Goal: Information Seeking & Learning: Learn about a topic

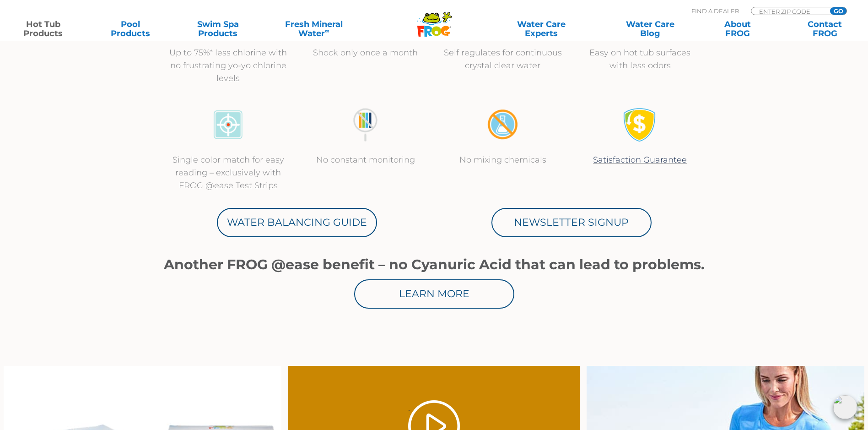
scroll to position [366, 0]
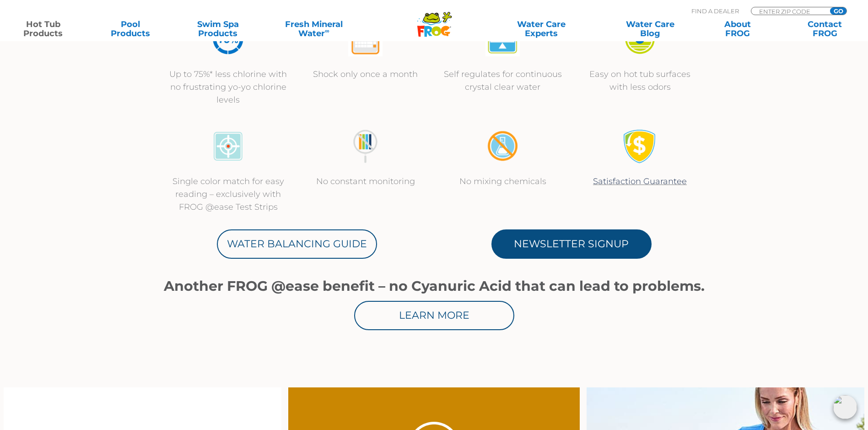
click at [574, 241] on link "Newsletter Signup" at bounding box center [571, 243] width 160 height 29
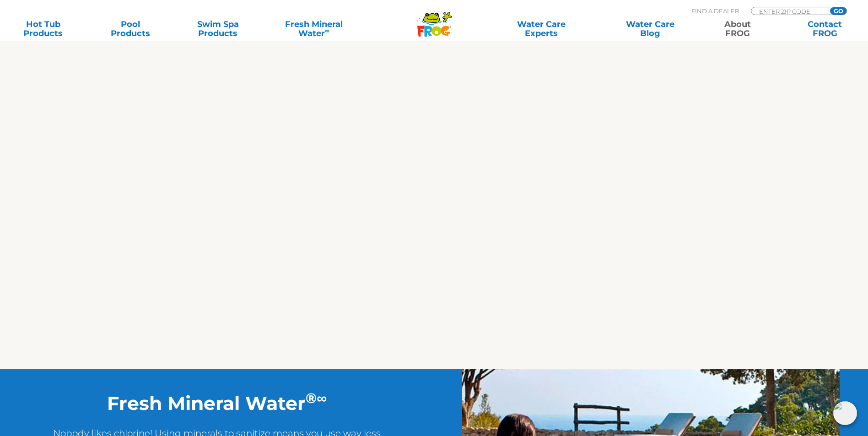
scroll to position [457, 0]
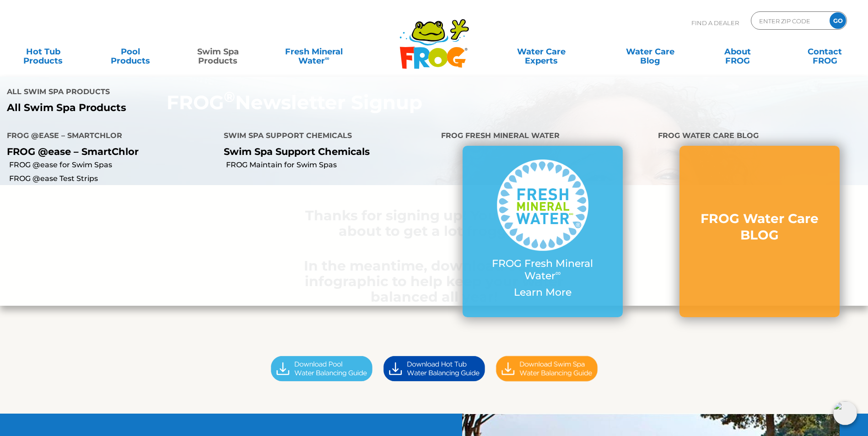
click at [225, 55] on link "Swim Spa Products" at bounding box center [218, 52] width 68 height 18
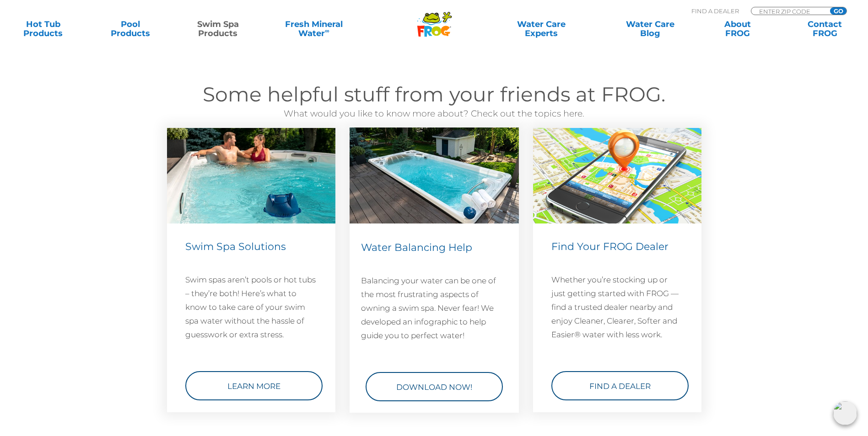
scroll to position [1189, 0]
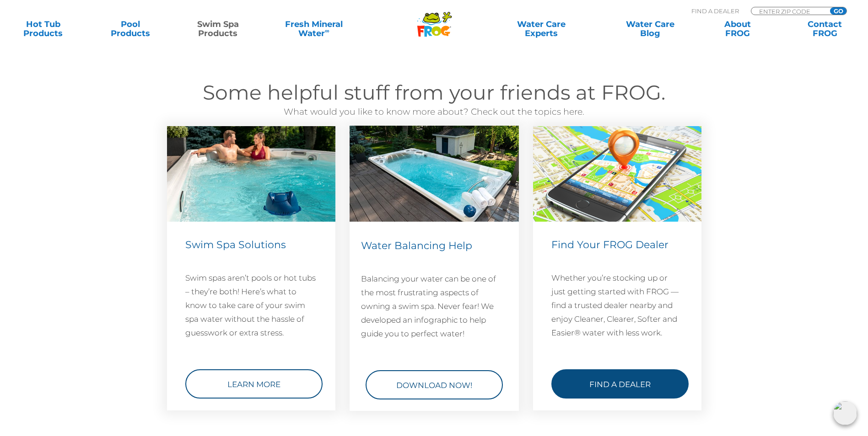
click at [603, 382] on link "Find a Dealer" at bounding box center [619, 384] width 137 height 29
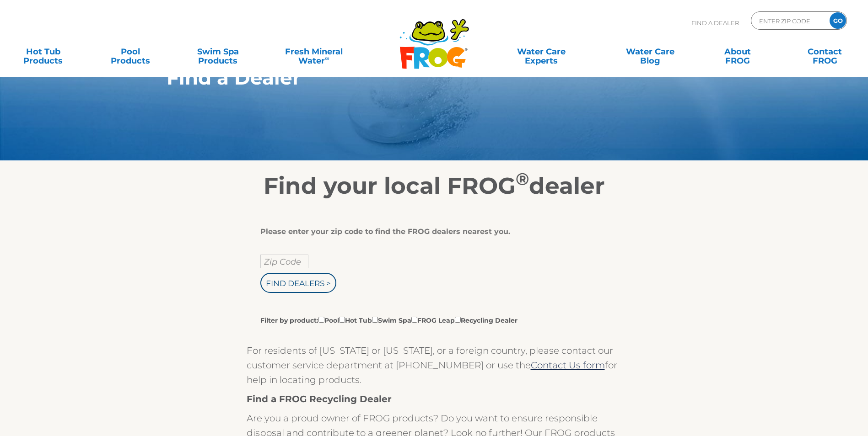
scroll to position [46, 0]
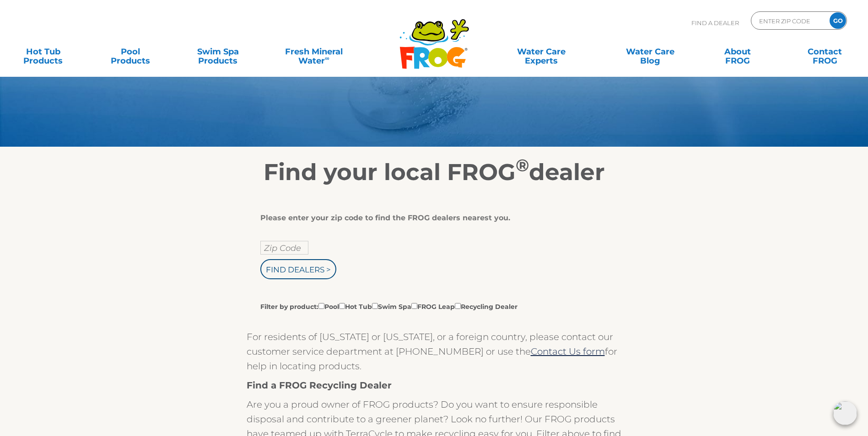
click at [293, 262] on div "Zip Code Find Dealers > Filter by product: Pool Hot Tub Swim Spa FROG Leap Recy…" at bounding box center [430, 276] width 341 height 70
click at [291, 255] on input "text" at bounding box center [284, 248] width 48 height 14
type input "75161"
click at [306, 273] on input "Find Dealers >" at bounding box center [298, 269] width 76 height 20
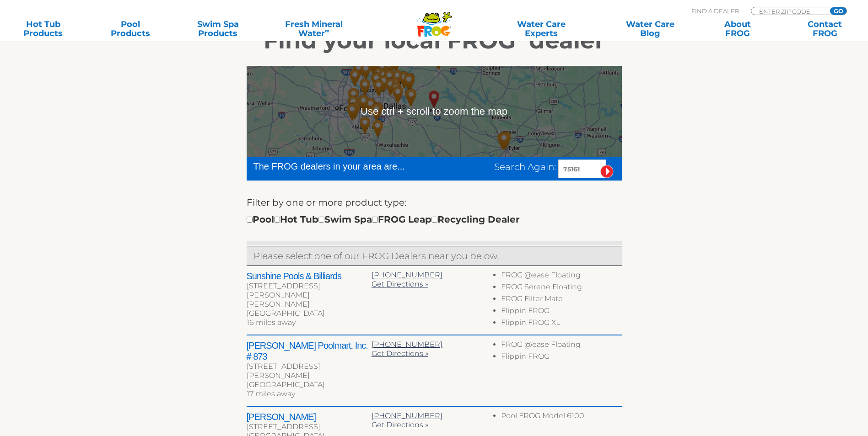
scroll to position [183, 0]
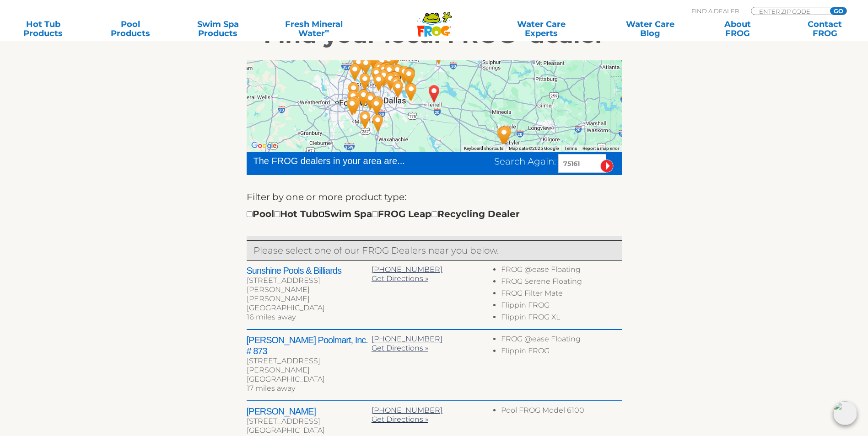
click at [324, 217] on input "checkbox" at bounding box center [321, 214] width 6 height 6
checkbox input "true"
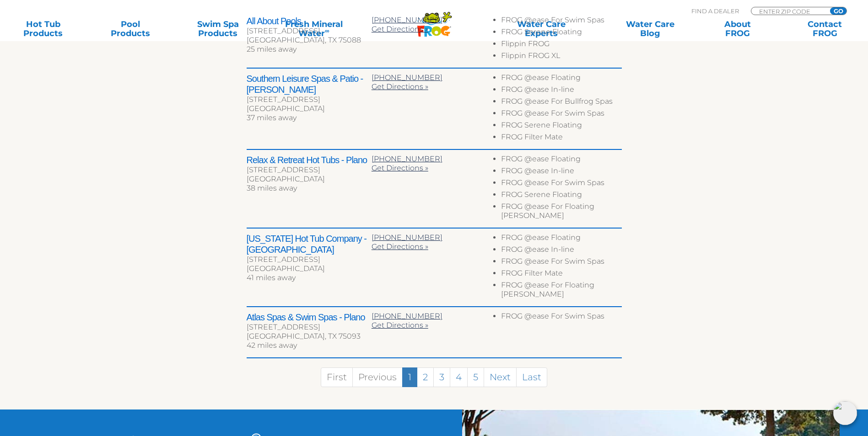
scroll to position [433, 0]
click at [425, 367] on link "2" at bounding box center [425, 377] width 17 height 20
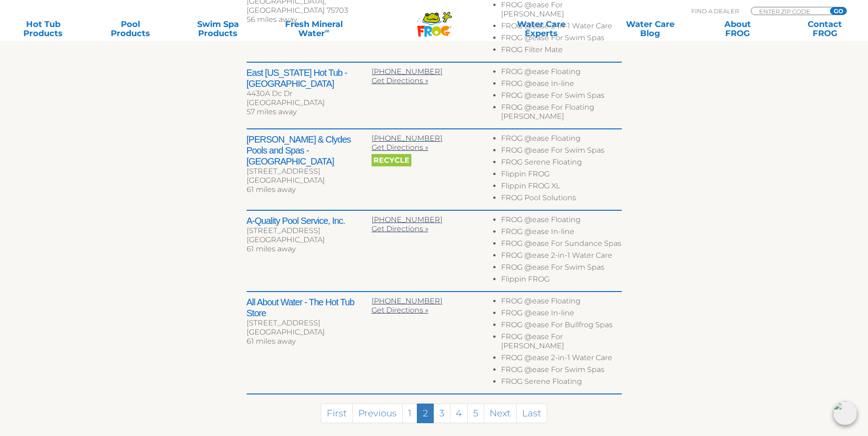
scroll to position [479, 0]
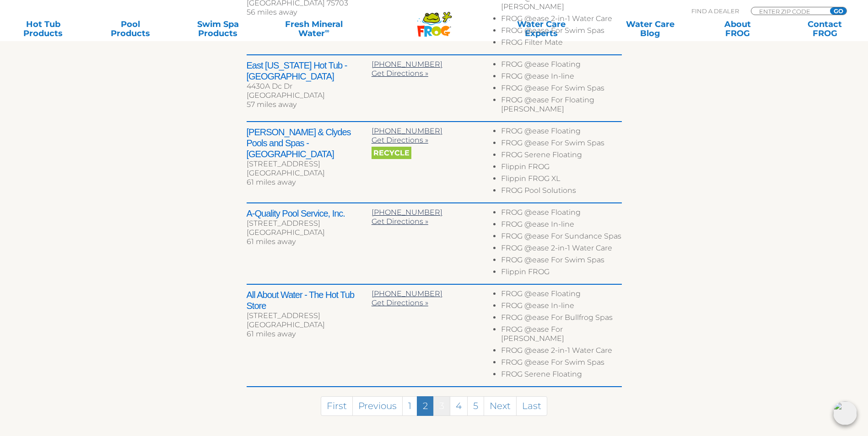
click at [443, 397] on link "3" at bounding box center [441, 407] width 17 height 20
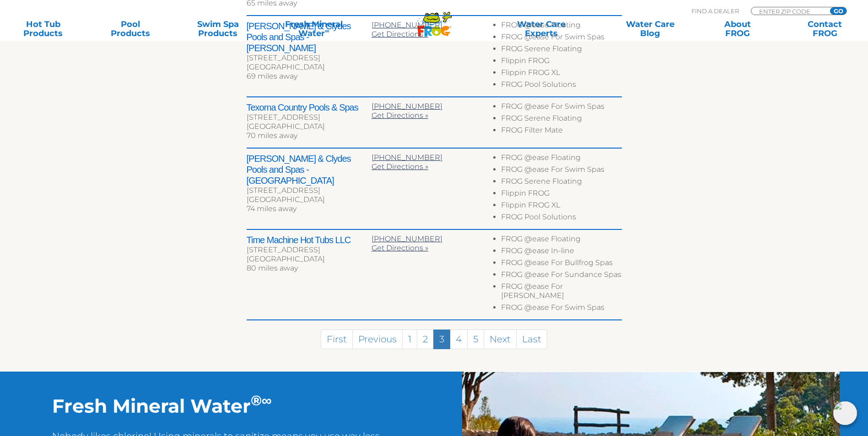
scroll to position [430, 0]
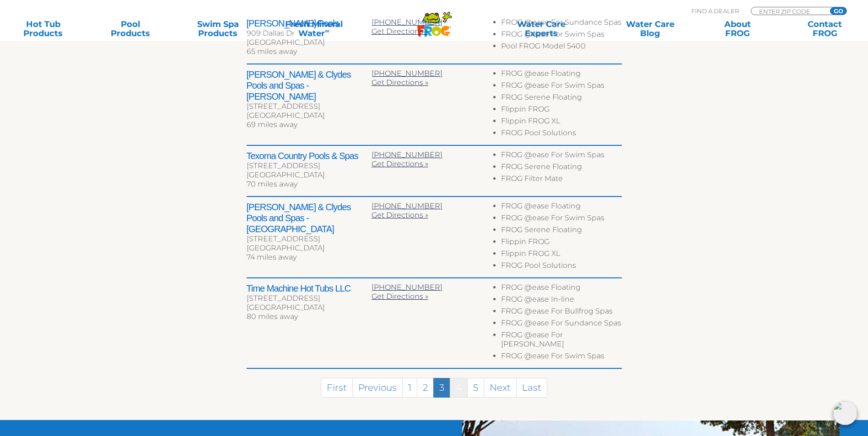
click at [458, 387] on link "4" at bounding box center [459, 388] width 18 height 20
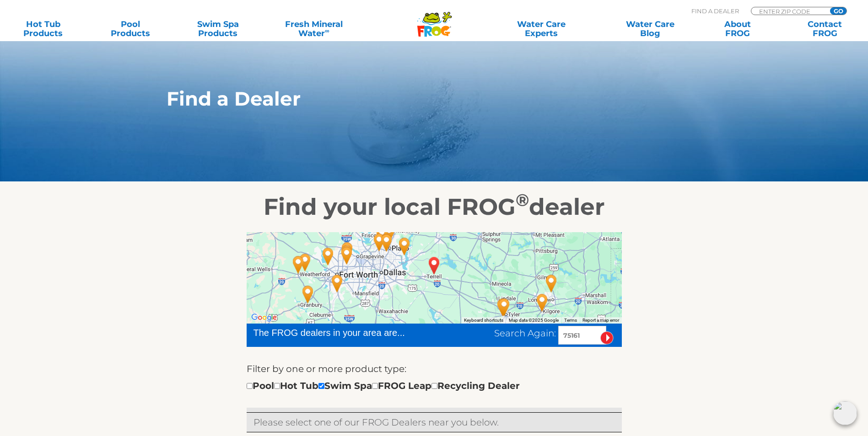
scroll to position [0, 0]
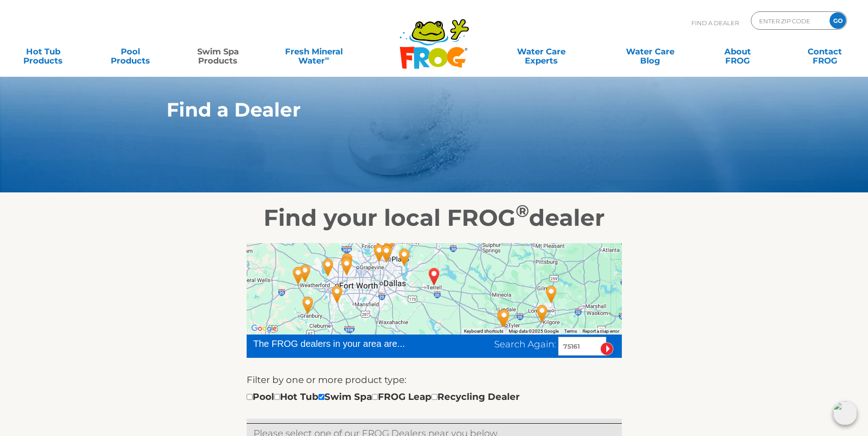
click at [219, 57] on link "Swim Spa Products" at bounding box center [218, 52] width 68 height 18
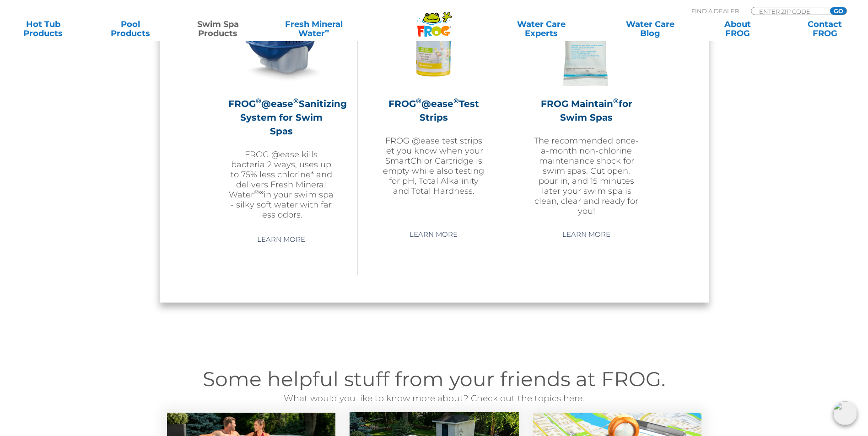
scroll to position [886, 0]
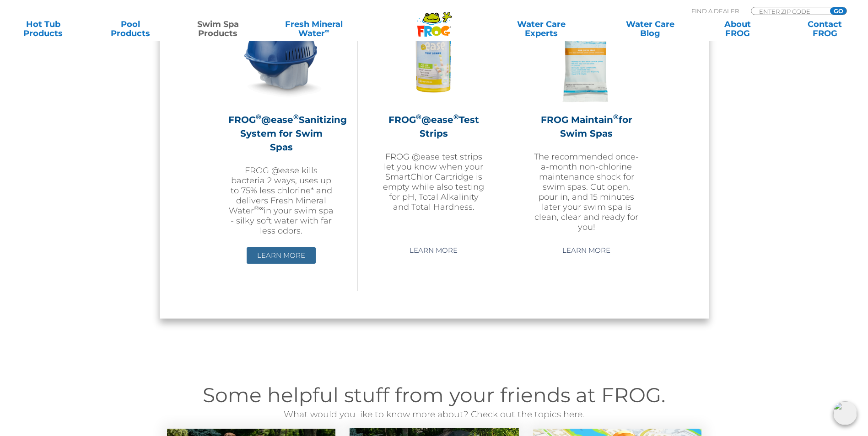
click at [290, 248] on link "Learn More" at bounding box center [281, 255] width 69 height 16
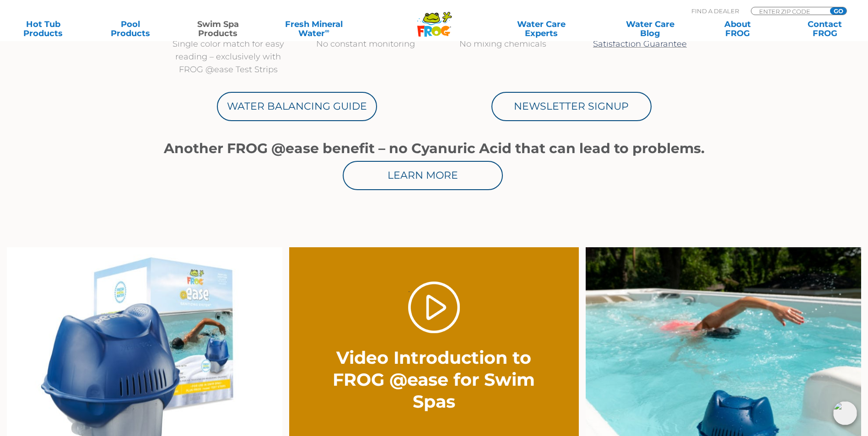
scroll to position [457, 0]
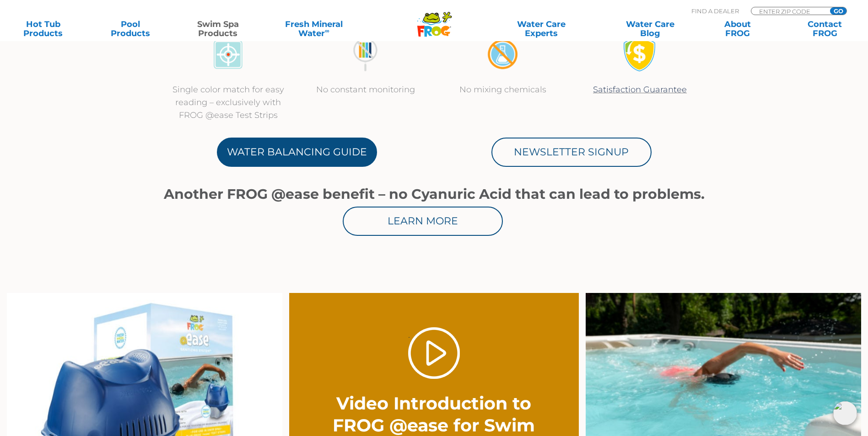
click at [349, 162] on link "Water Balancing Guide" at bounding box center [297, 152] width 160 height 29
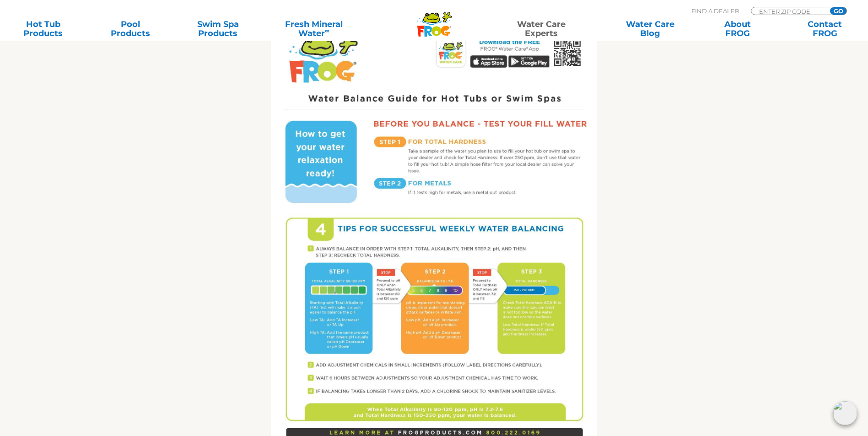
scroll to position [457, 0]
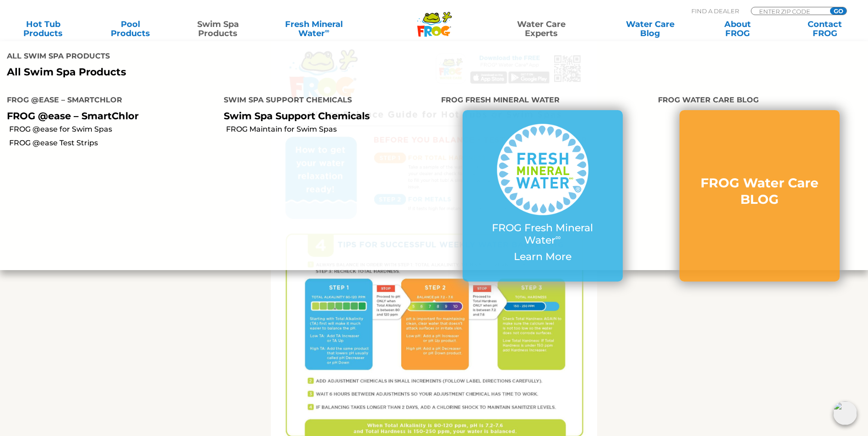
click at [234, 30] on link "Swim Spa Products" at bounding box center [218, 29] width 68 height 18
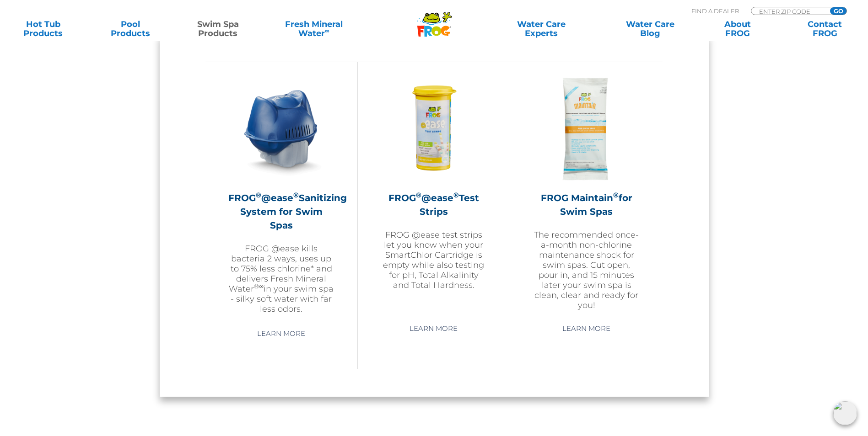
scroll to position [869, 0]
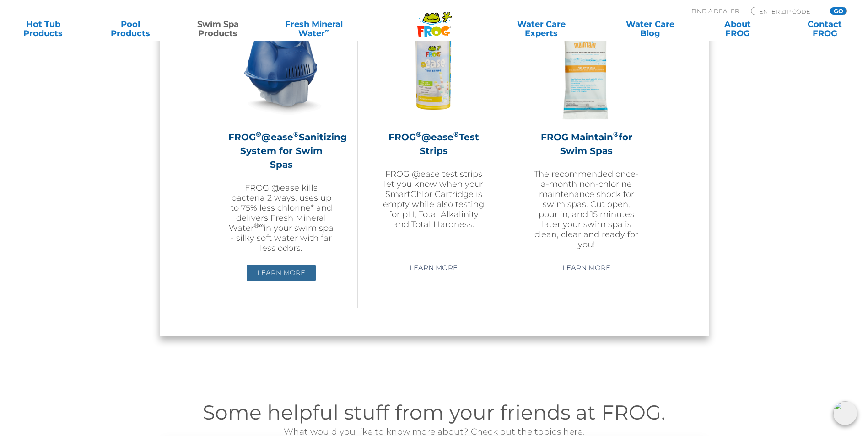
click at [292, 265] on link "Learn More" at bounding box center [281, 273] width 69 height 16
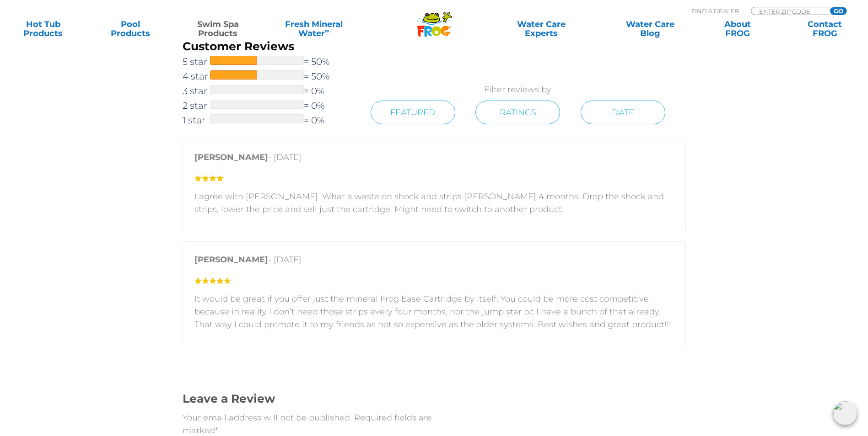
scroll to position [1573, 0]
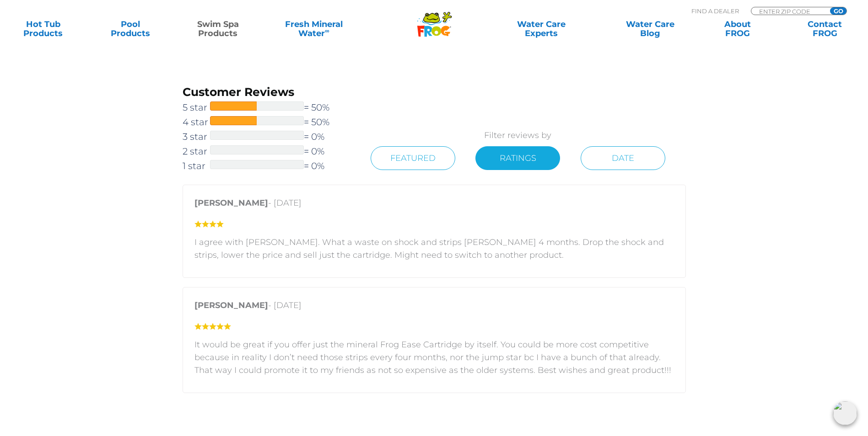
click at [501, 170] on link "Ratings" at bounding box center [517, 158] width 85 height 24
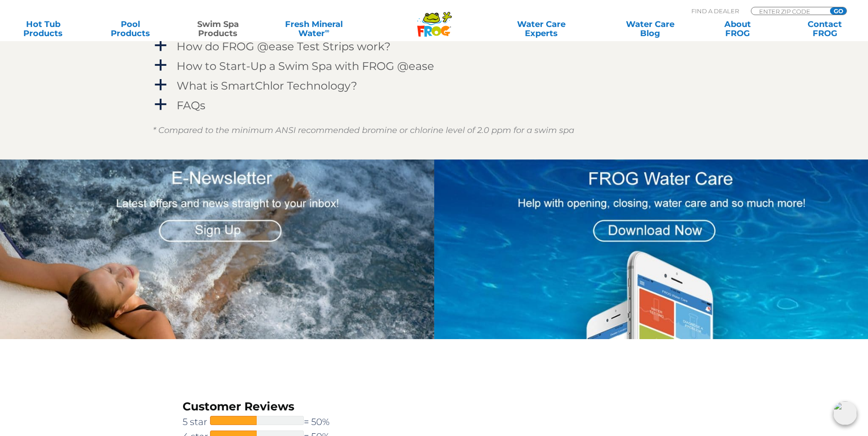
scroll to position [1253, 0]
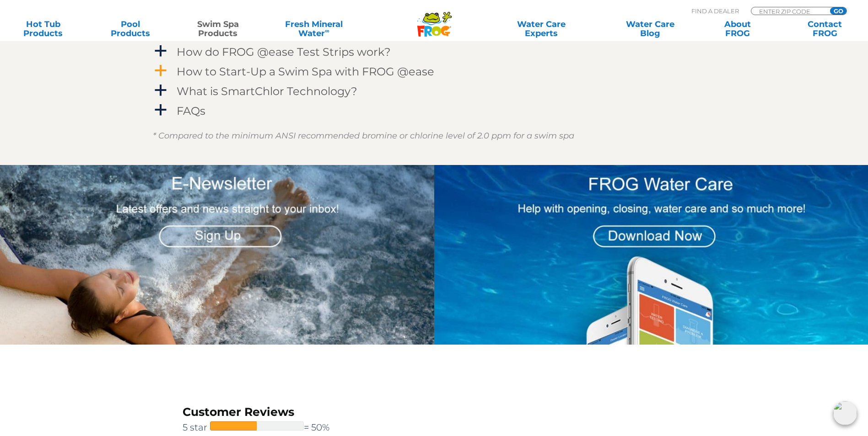
click at [338, 78] on h4 "How to Start-Up a Swim Spa with FROG @ease" at bounding box center [306, 71] width 258 height 12
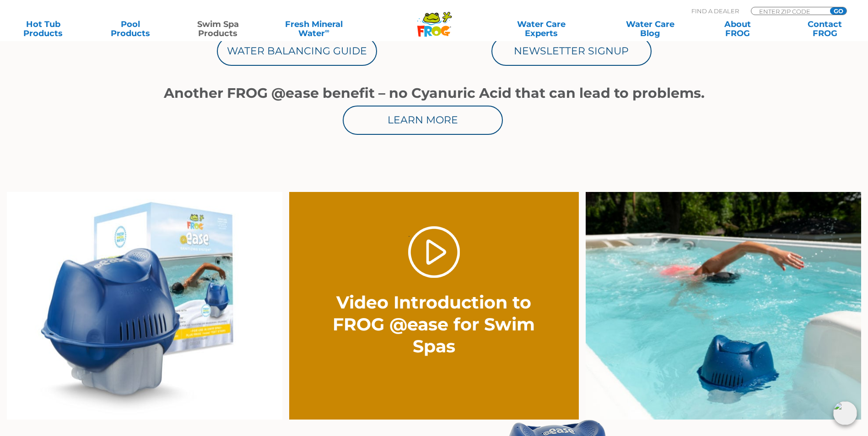
scroll to position [521, 0]
